Goal: Information Seeking & Learning: Learn about a topic

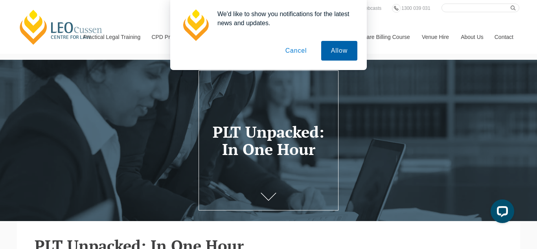
click at [335, 52] on button "Allow" at bounding box center [339, 51] width 36 height 20
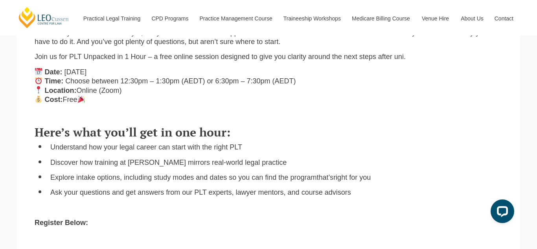
scroll to position [263, 0]
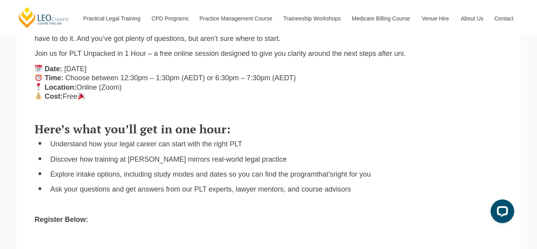
drag, startPoint x: 536, startPoint y: 59, endPoint x: 537, endPoint y: 91, distance: 32.3
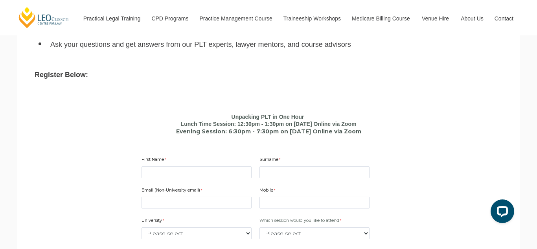
scroll to position [0, 0]
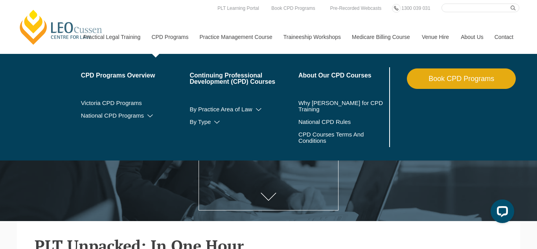
click at [159, 40] on link "CPD Programs" at bounding box center [170, 37] width 48 height 34
